Goal: Check status: Check status

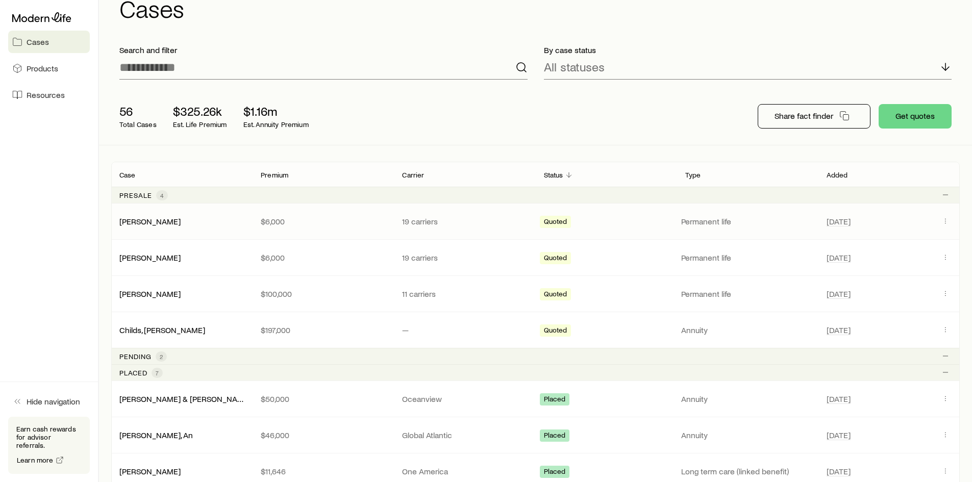
scroll to position [51, 0]
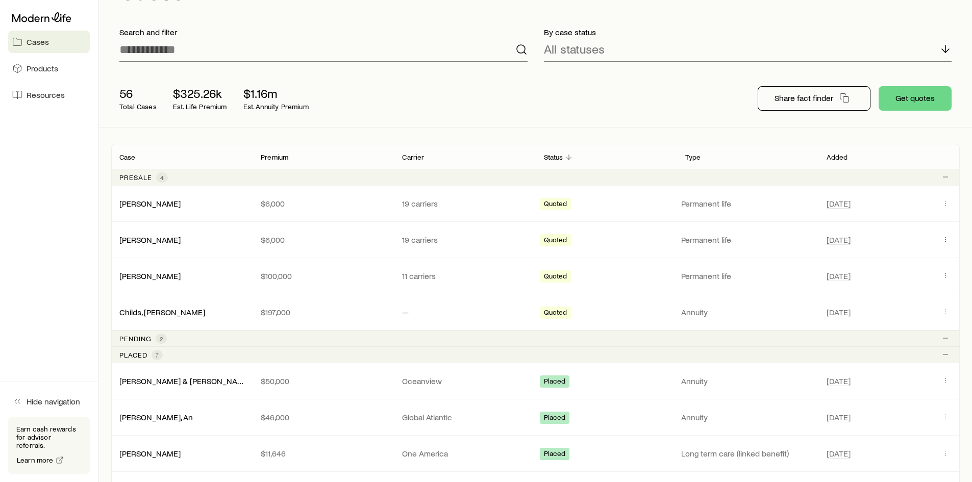
click at [126, 336] on p "Pending" at bounding box center [135, 339] width 32 height 8
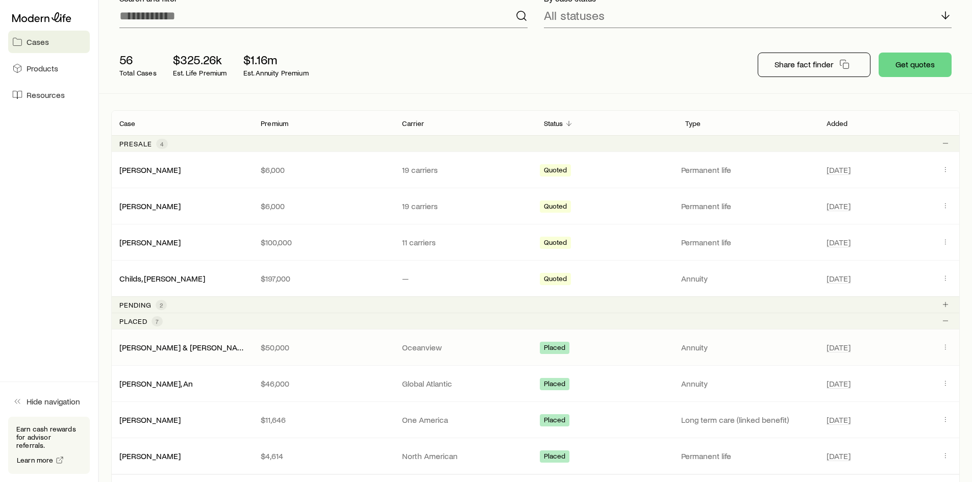
scroll to position [153, 0]
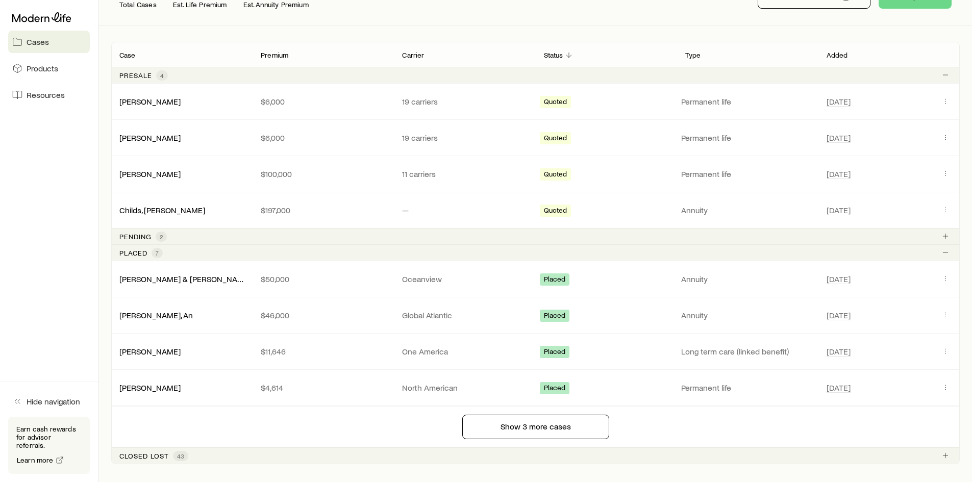
click at [137, 239] on p "Pending" at bounding box center [135, 237] width 32 height 8
click at [160, 238] on span "2" at bounding box center [161, 237] width 3 height 8
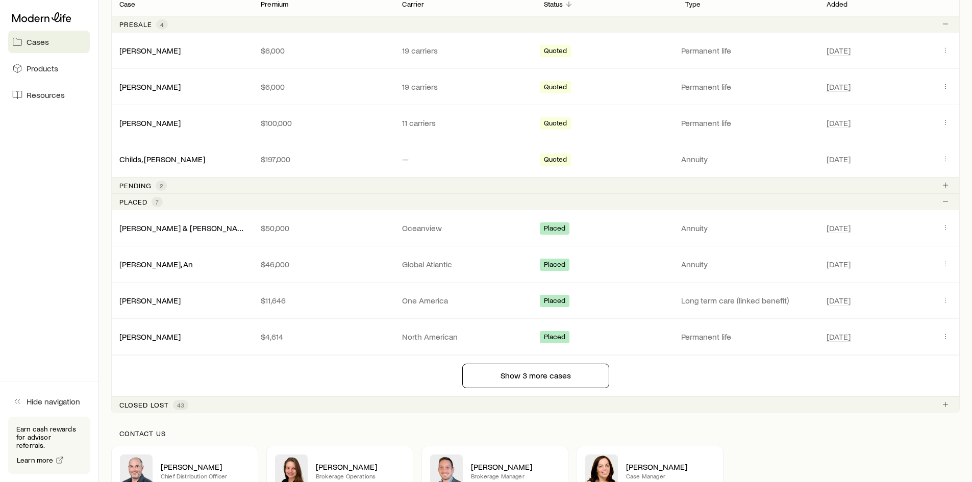
click at [131, 182] on p "Pending" at bounding box center [135, 186] width 32 height 8
click at [948, 184] on icon "Client cases" at bounding box center [945, 185] width 8 height 8
click at [136, 182] on p "Pending" at bounding box center [135, 186] width 32 height 8
click at [140, 201] on p "Placed" at bounding box center [133, 202] width 28 height 8
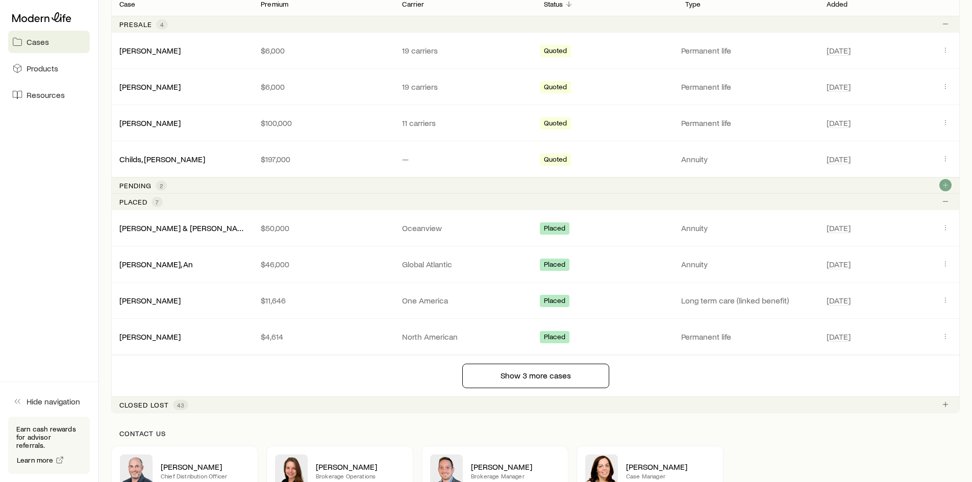
scroll to position [159, 0]
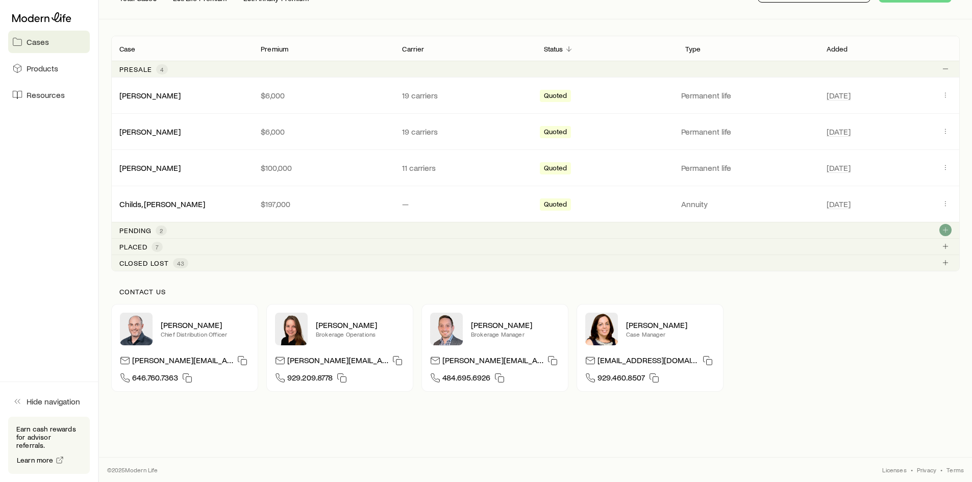
click at [142, 228] on p "Pending" at bounding box center [135, 231] width 32 height 8
click at [160, 228] on span "2" at bounding box center [161, 231] width 3 height 8
click at [947, 243] on icon "Client cases" at bounding box center [945, 246] width 8 height 8
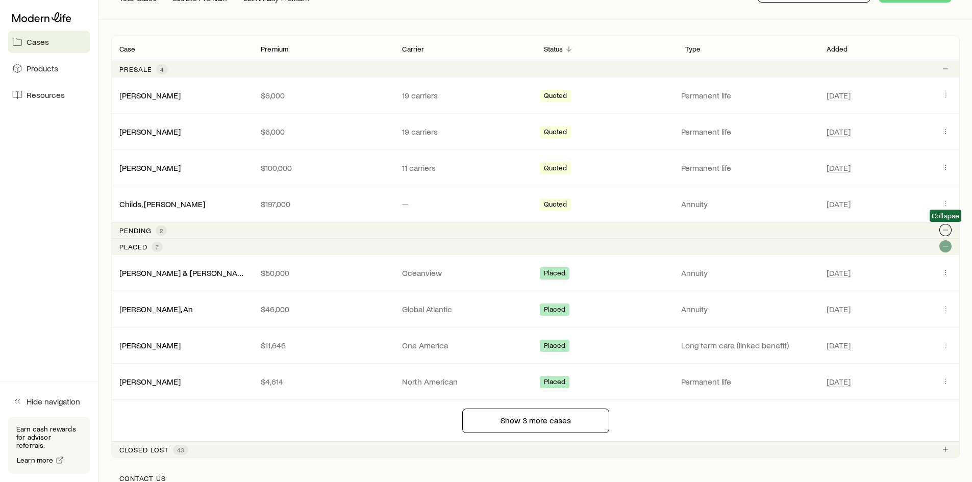
click at [947, 230] on icon "Client cases" at bounding box center [945, 230] width 8 height 8
click at [145, 229] on p "Pending" at bounding box center [135, 231] width 32 height 8
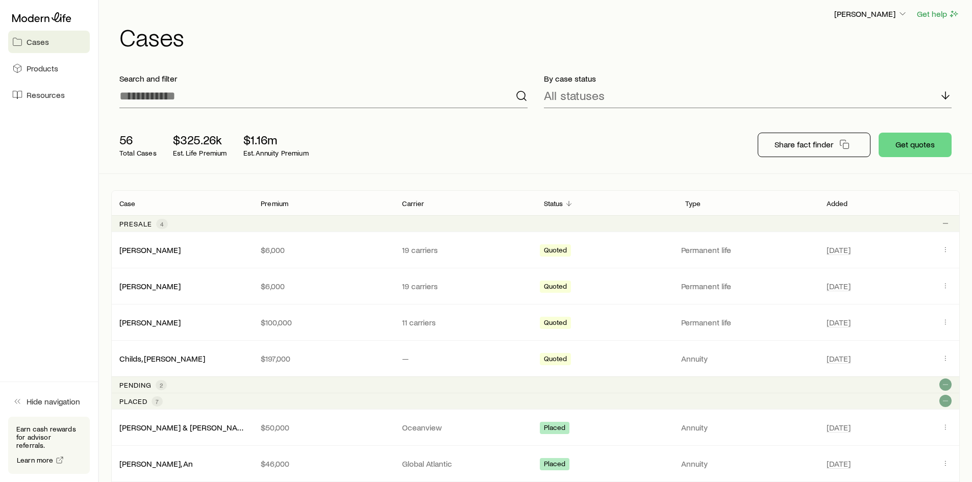
scroll to position [0, 0]
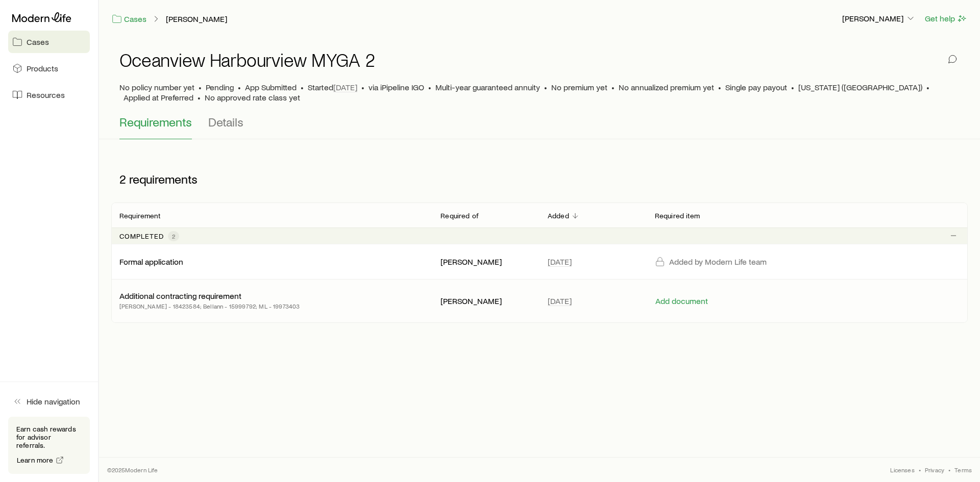
click at [226, 294] on p "Additional contracting requirement" at bounding box center [180, 296] width 122 height 10
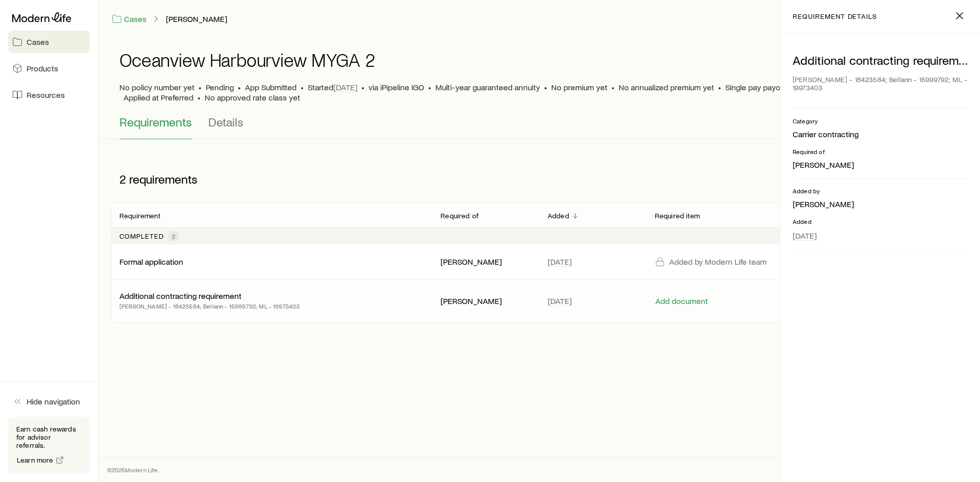
click at [226, 294] on p "Additional contracting requirement" at bounding box center [180, 296] width 122 height 10
click at [218, 264] on div "Formal application" at bounding box center [271, 262] width 305 height 10
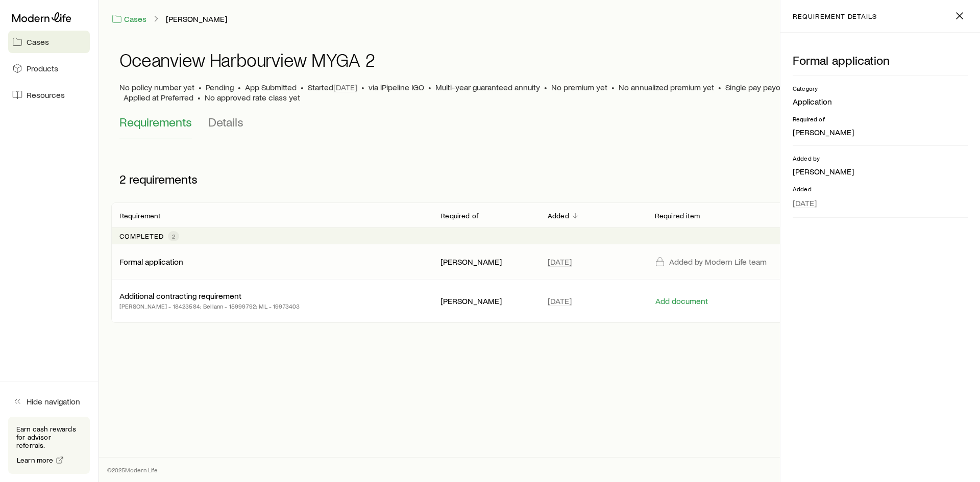
click at [218, 264] on div "Formal application" at bounding box center [271, 262] width 305 height 10
click at [226, 129] on button "Details" at bounding box center [225, 127] width 35 height 24
